Goal: Information Seeking & Learning: Learn about a topic

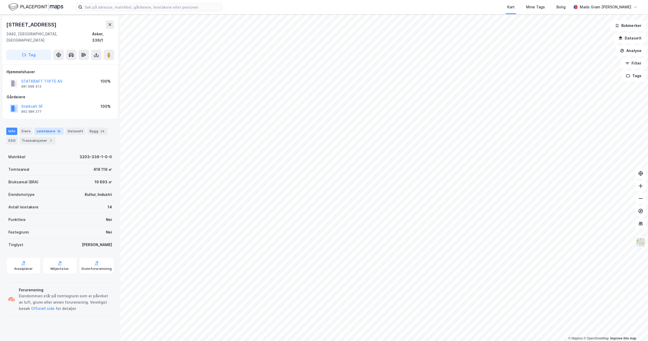
click at [47, 128] on div "Leietakere 15" at bounding box center [49, 131] width 29 height 7
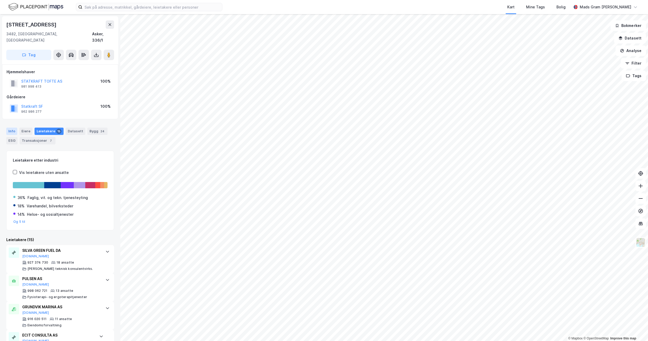
click at [12, 128] on div "Info" at bounding box center [11, 131] width 11 height 7
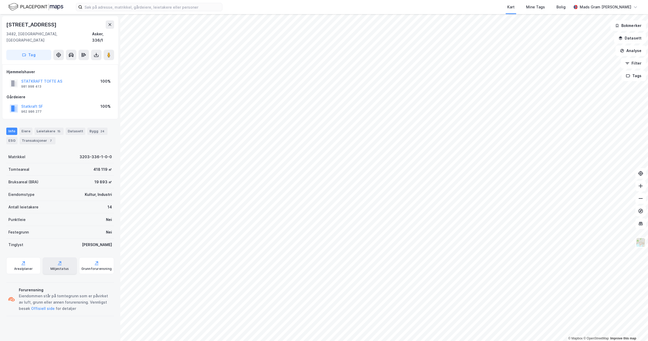
click at [61, 258] on div "Miljøstatus" at bounding box center [60, 266] width 34 height 17
